Goal: Task Accomplishment & Management: Complete application form

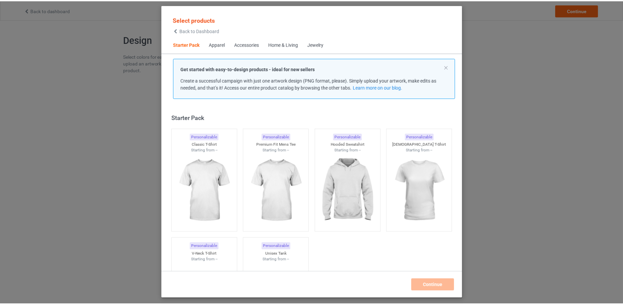
scroll to position [8, 0]
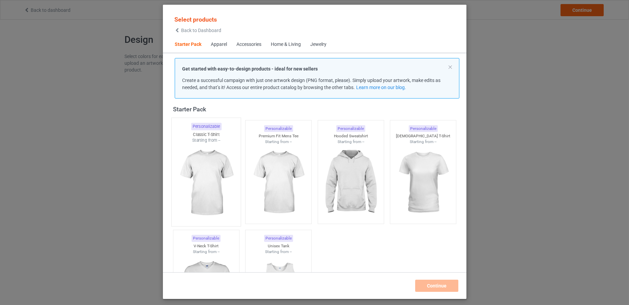
click at [216, 165] on img at bounding box center [205, 182] width 63 height 79
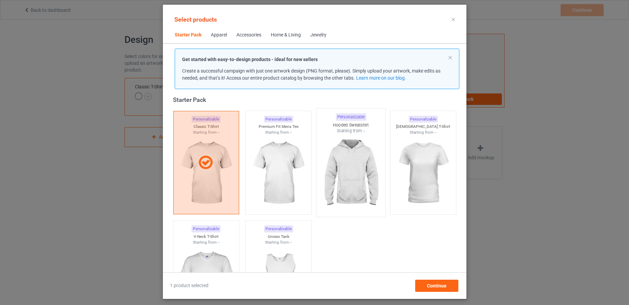
click at [344, 156] on img at bounding box center [350, 173] width 63 height 79
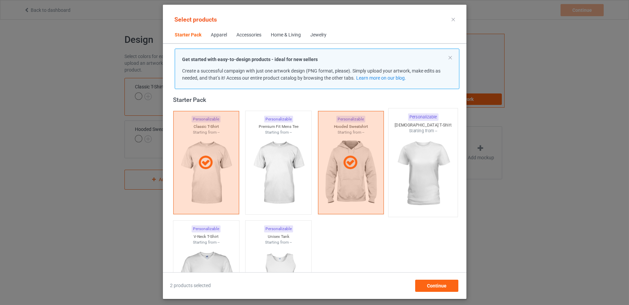
click at [426, 185] on img at bounding box center [422, 173] width 63 height 79
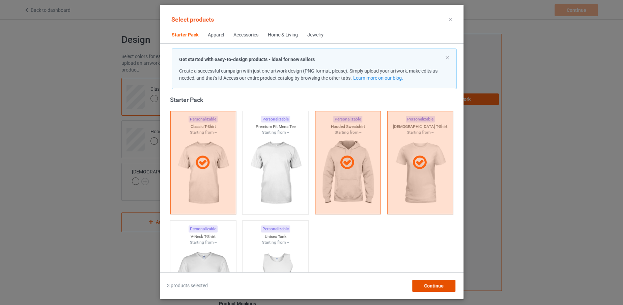
click at [433, 284] on span "Continue" at bounding box center [434, 285] width 20 height 5
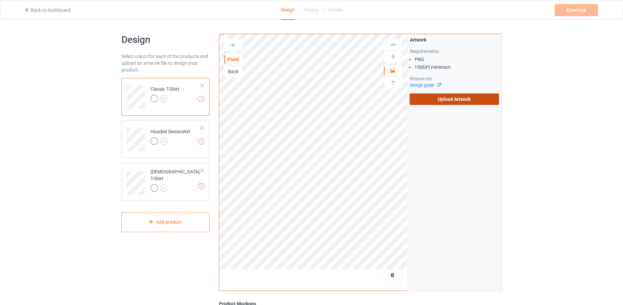
click at [488, 99] on label "Upload Artwork" at bounding box center [454, 98] width 89 height 11
click at [0, 0] on input "Upload Artwork" at bounding box center [0, 0] width 0 height 0
click at [435, 104] on label "Upload Artwork" at bounding box center [454, 98] width 89 height 11
click at [0, 0] on input "Upload Artwork" at bounding box center [0, 0] width 0 height 0
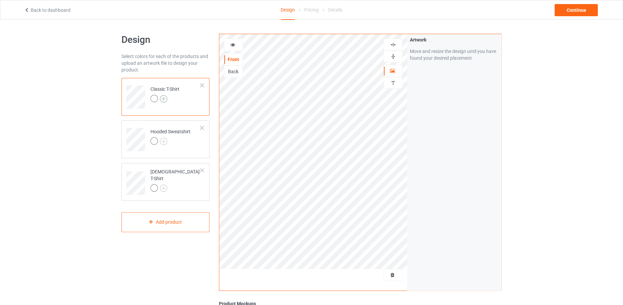
click at [165, 98] on img at bounding box center [163, 98] width 7 height 7
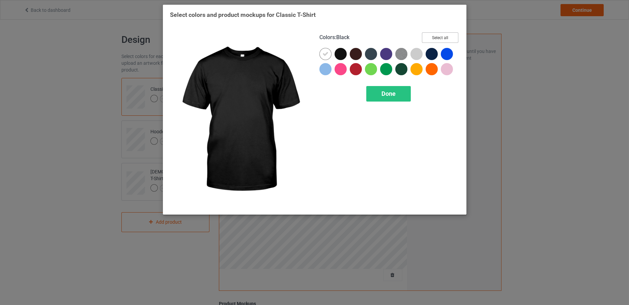
click at [439, 39] on button "Select all" at bounding box center [440, 37] width 36 height 10
click at [338, 51] on icon at bounding box center [341, 54] width 6 height 6
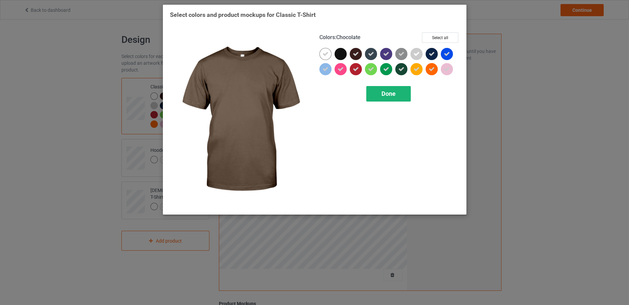
click at [378, 93] on div "Done" at bounding box center [389, 94] width 45 height 16
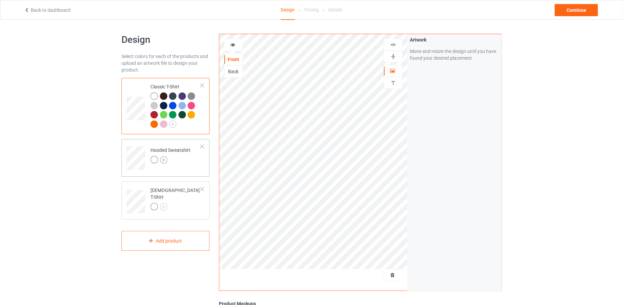
click at [163, 157] on img at bounding box center [163, 159] width 7 height 7
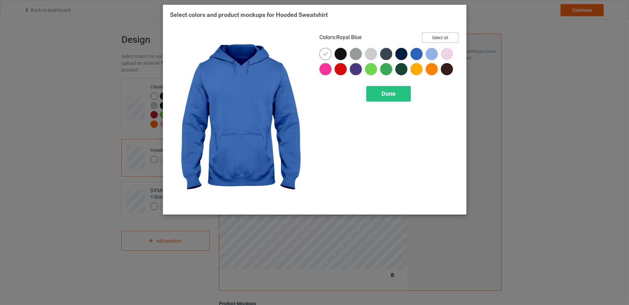
click at [432, 37] on button "Select all" at bounding box center [440, 37] width 36 height 10
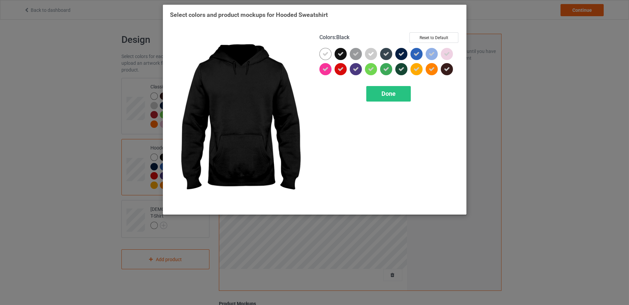
click at [340, 51] on icon at bounding box center [341, 54] width 6 height 6
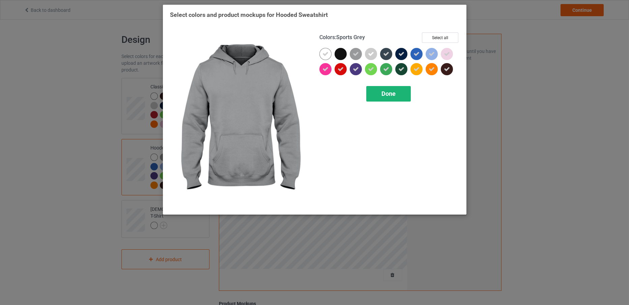
click at [385, 99] on div "Done" at bounding box center [389, 94] width 45 height 16
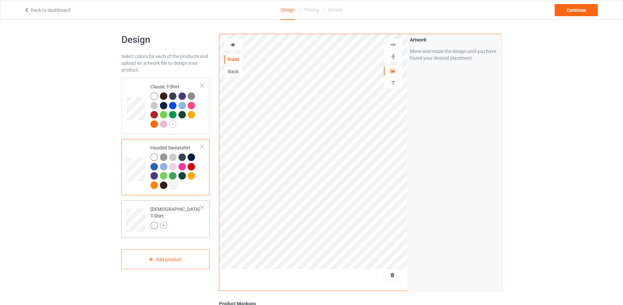
click at [163, 224] on img at bounding box center [163, 225] width 7 height 7
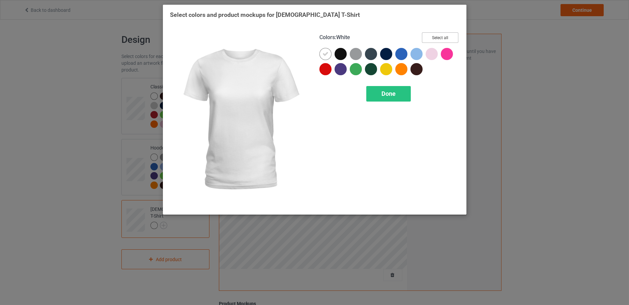
click at [433, 37] on button "Select all" at bounding box center [440, 37] width 36 height 10
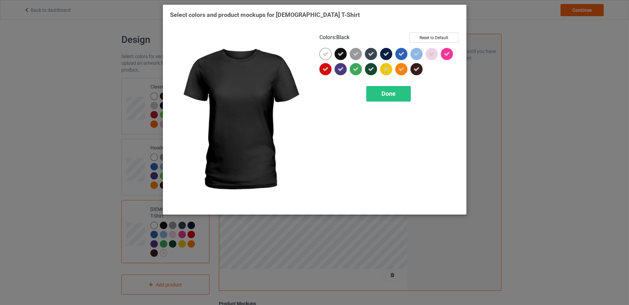
click at [345, 52] on div at bounding box center [341, 54] width 12 height 12
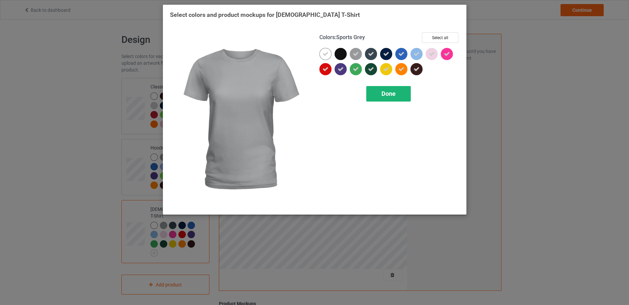
click at [386, 93] on span "Done" at bounding box center [389, 93] width 14 height 7
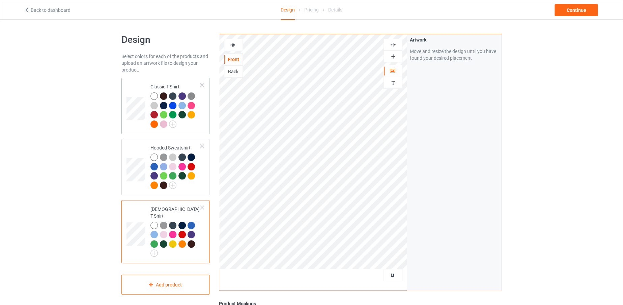
click at [198, 120] on div at bounding box center [176, 110] width 50 height 37
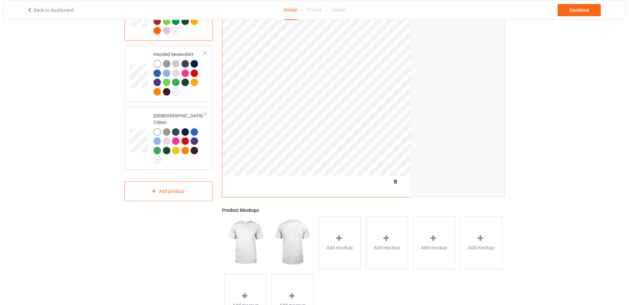
scroll to position [101, 0]
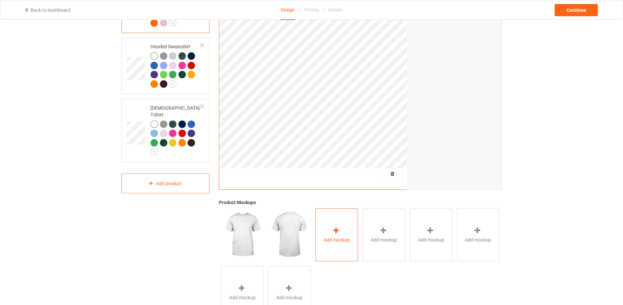
click at [352, 237] on div "Add mockup" at bounding box center [337, 234] width 43 height 53
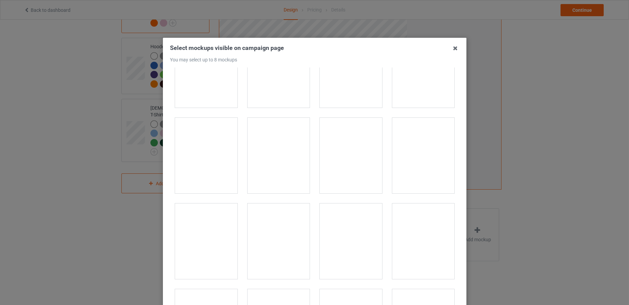
scroll to position [9610, 0]
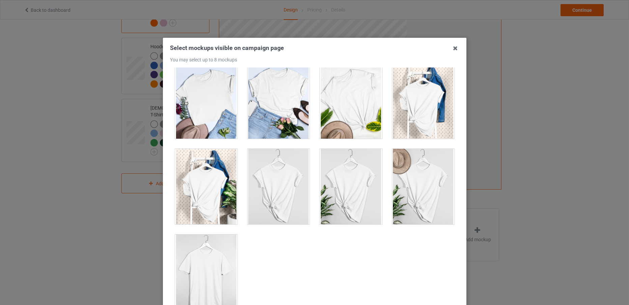
click at [190, 261] on div at bounding box center [206, 273] width 62 height 76
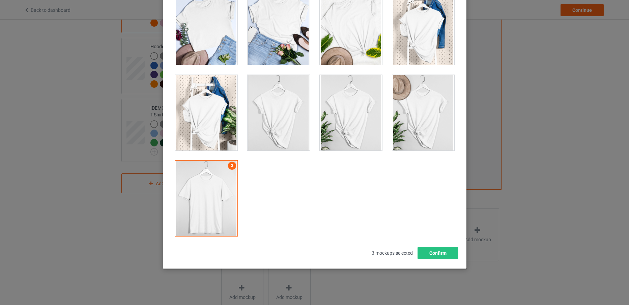
scroll to position [75, 0]
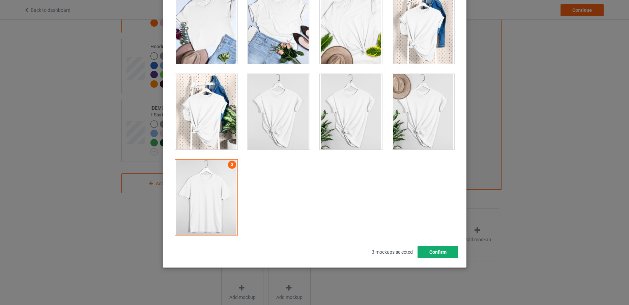
click at [445, 249] on button "Confirm" at bounding box center [437, 252] width 41 height 12
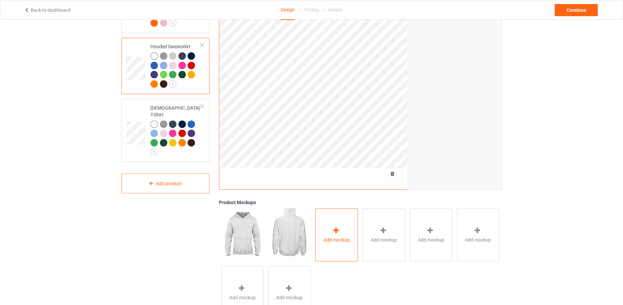
click at [323, 240] on div "Add mockup" at bounding box center [337, 234] width 43 height 53
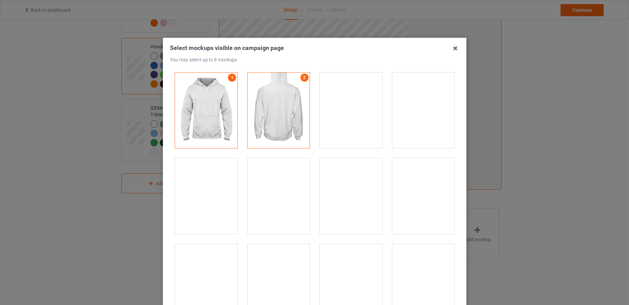
click at [213, 198] on div at bounding box center [206, 196] width 62 height 76
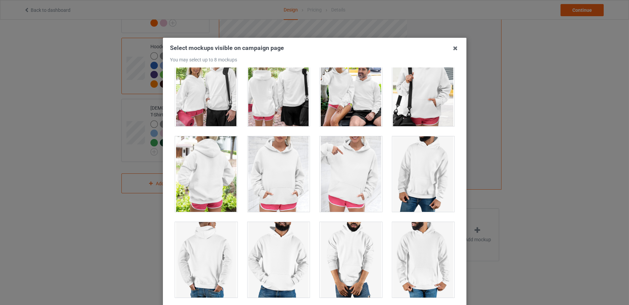
scroll to position [5754, 0]
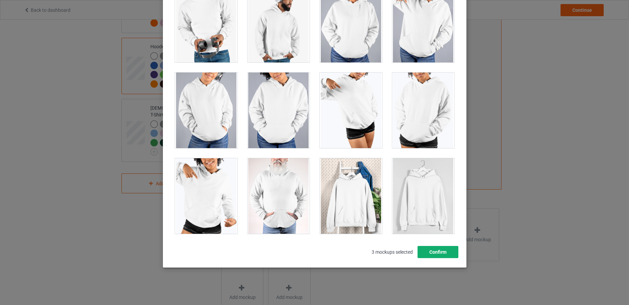
click at [420, 254] on button "Confirm" at bounding box center [437, 252] width 41 height 12
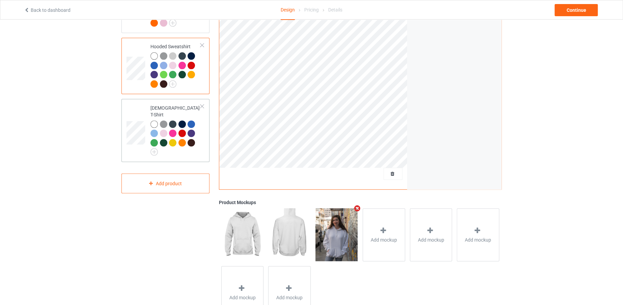
click at [193, 147] on div at bounding box center [176, 137] width 50 height 35
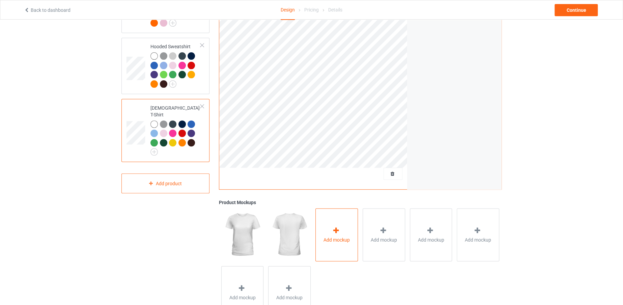
click at [339, 232] on icon at bounding box center [336, 230] width 8 height 7
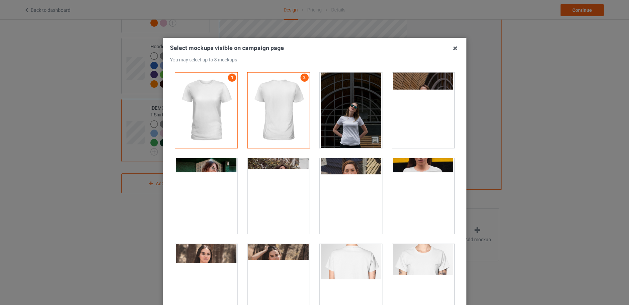
click at [199, 208] on div at bounding box center [206, 196] width 62 height 76
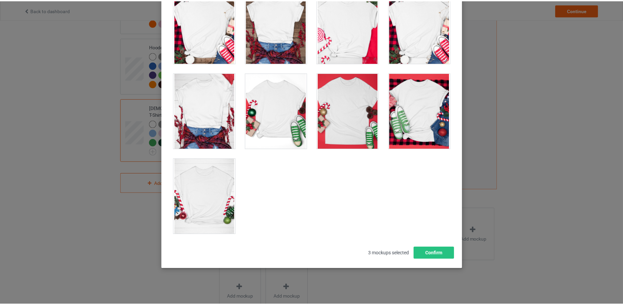
scroll to position [75, 0]
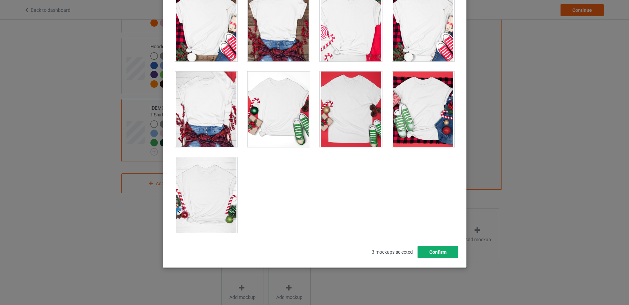
click at [443, 254] on button "Confirm" at bounding box center [437, 252] width 41 height 12
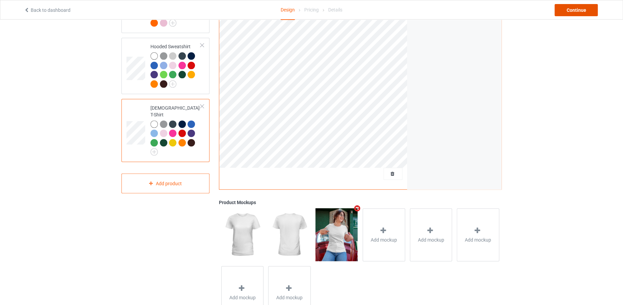
click at [565, 11] on div "Continue" at bounding box center [576, 10] width 43 height 12
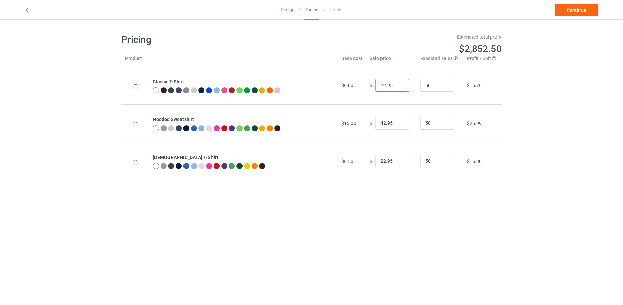
drag, startPoint x: 381, startPoint y: 82, endPoint x: 372, endPoint y: 82, distance: 9.1
click at [376, 82] on input "22.95" at bounding box center [393, 85] width 34 height 13
type input "19.95"
drag, startPoint x: 381, startPoint y: 119, endPoint x: 376, endPoint y: 122, distance: 6.0
click at [376, 122] on input "42.95" at bounding box center [393, 123] width 34 height 13
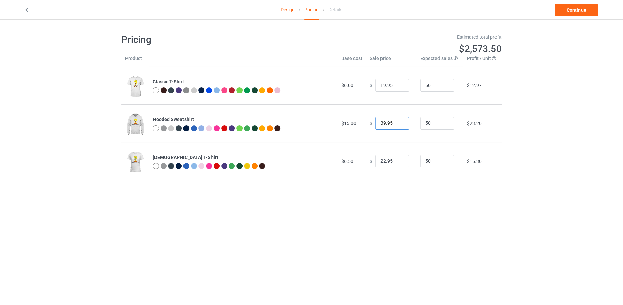
type input "39.95"
drag, startPoint x: 382, startPoint y: 160, endPoint x: 377, endPoint y: 160, distance: 5.4
click at [377, 160] on input "22.95" at bounding box center [393, 161] width 34 height 13
type input "19.95"
click at [570, 10] on link "Continue" at bounding box center [576, 10] width 43 height 12
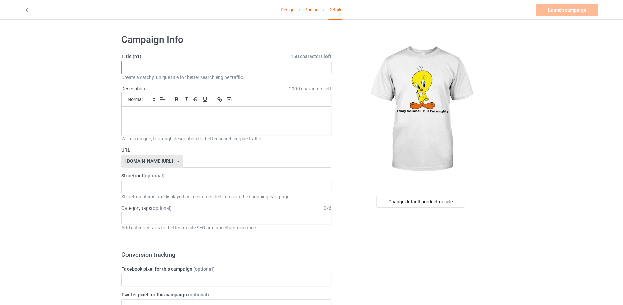
click at [235, 66] on input "text" at bounding box center [226, 67] width 210 height 13
paste input ""I may be small, but I’m mighty.""
drag, startPoint x: 235, startPoint y: 66, endPoint x: 200, endPoint y: 66, distance: 35.1
click at [200, 66] on input ""I may be small, but I’m mighty."" at bounding box center [226, 67] width 210 height 13
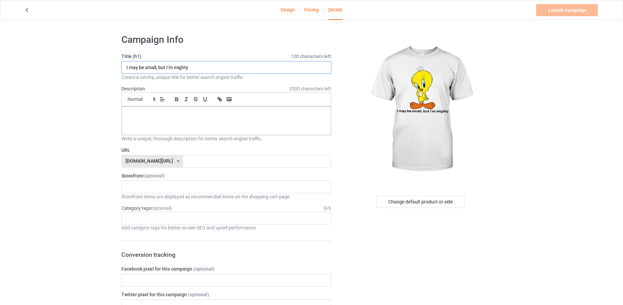
type input "I may be small, but I’m mighty"
click at [204, 129] on div at bounding box center [226, 121] width 209 height 28
click at [222, 163] on input "text" at bounding box center [257, 161] width 148 height 13
drag, startPoint x: 212, startPoint y: 63, endPoint x: 112, endPoint y: 63, distance: 99.2
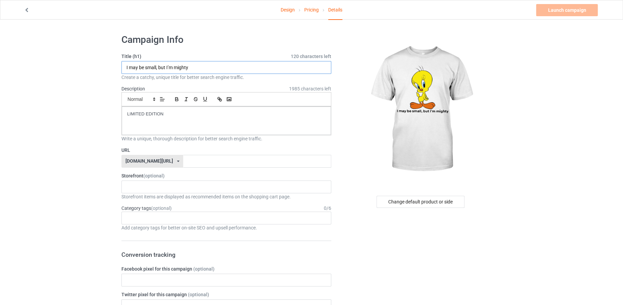
click at [202, 163] on input "text" at bounding box center [257, 161] width 148 height 13
paste input "I may be small, but I’m mighty"
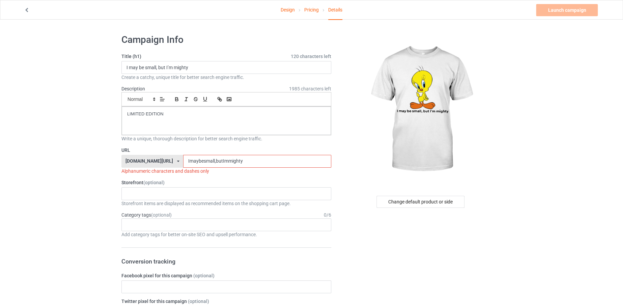
click at [197, 158] on input "Imaybesmall,butImmighty" at bounding box center [257, 161] width 148 height 13
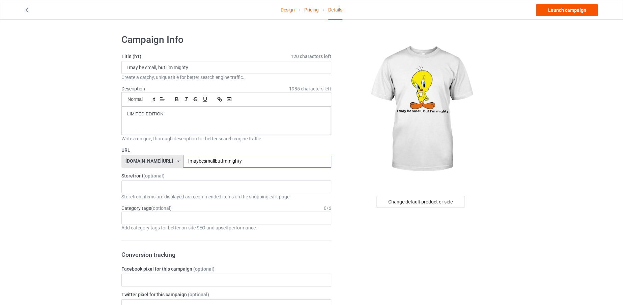
type input "ImaybesmallbutImmighty"
click at [562, 8] on link "Launch campaign" at bounding box center [567, 10] width 62 height 12
